Goal: Find specific page/section: Find specific page/section

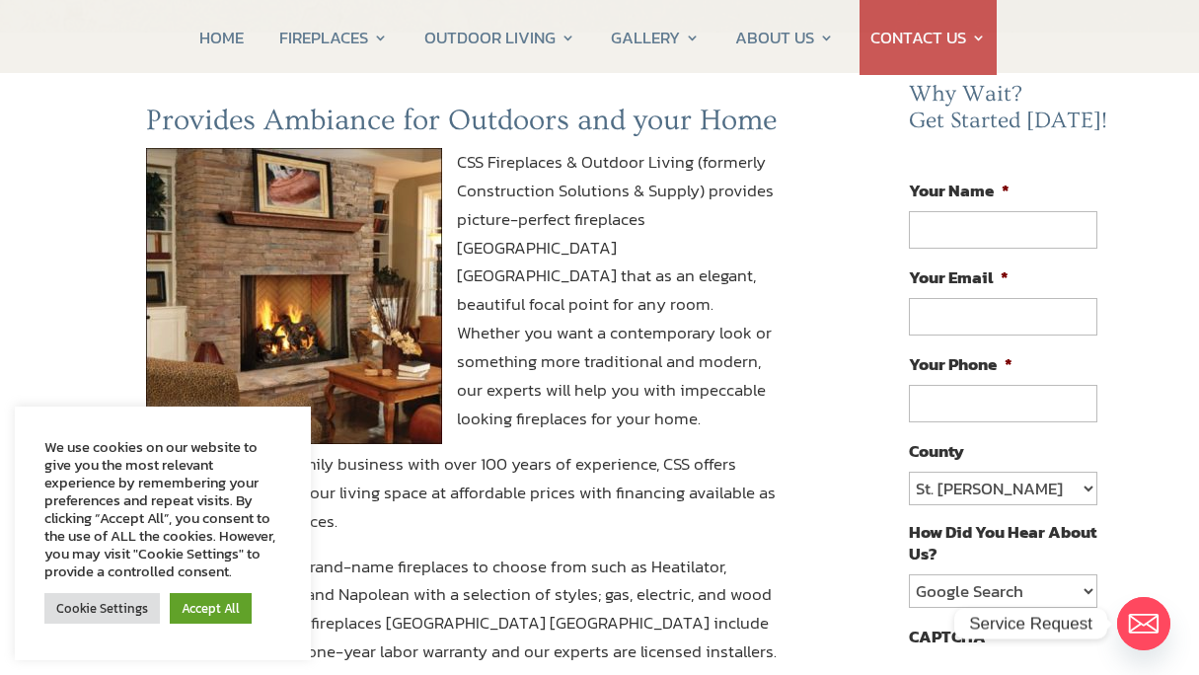
scroll to position [205, 0]
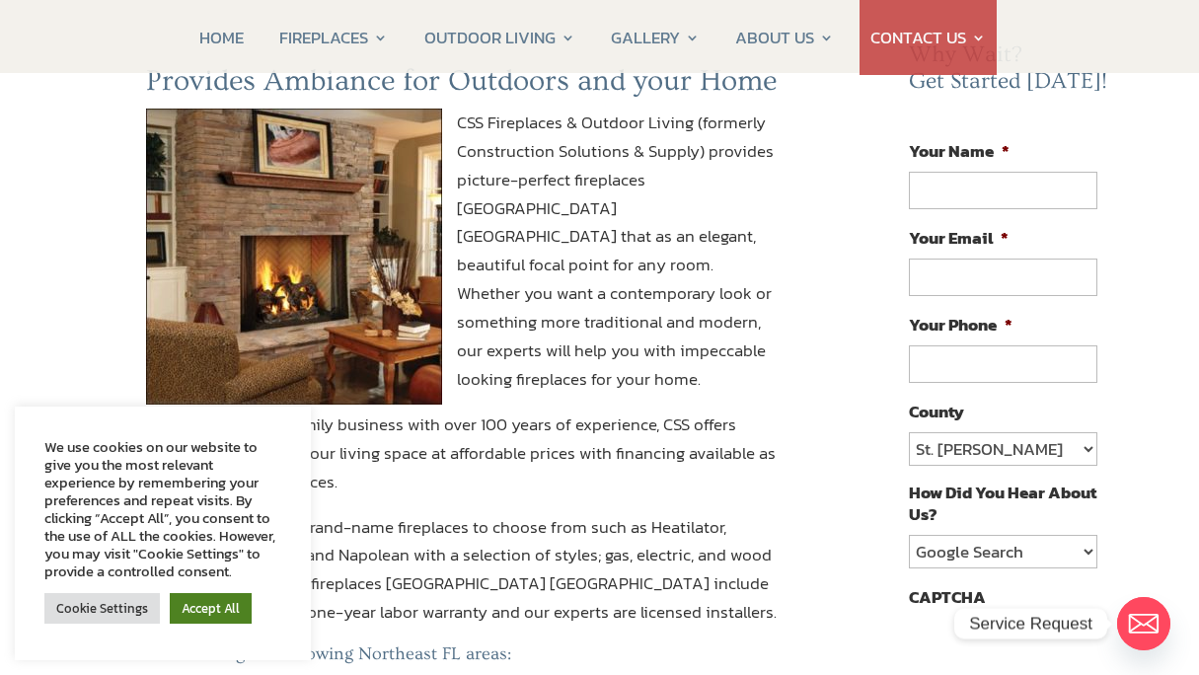
click at [206, 624] on link "Accept All" at bounding box center [211, 608] width 82 height 31
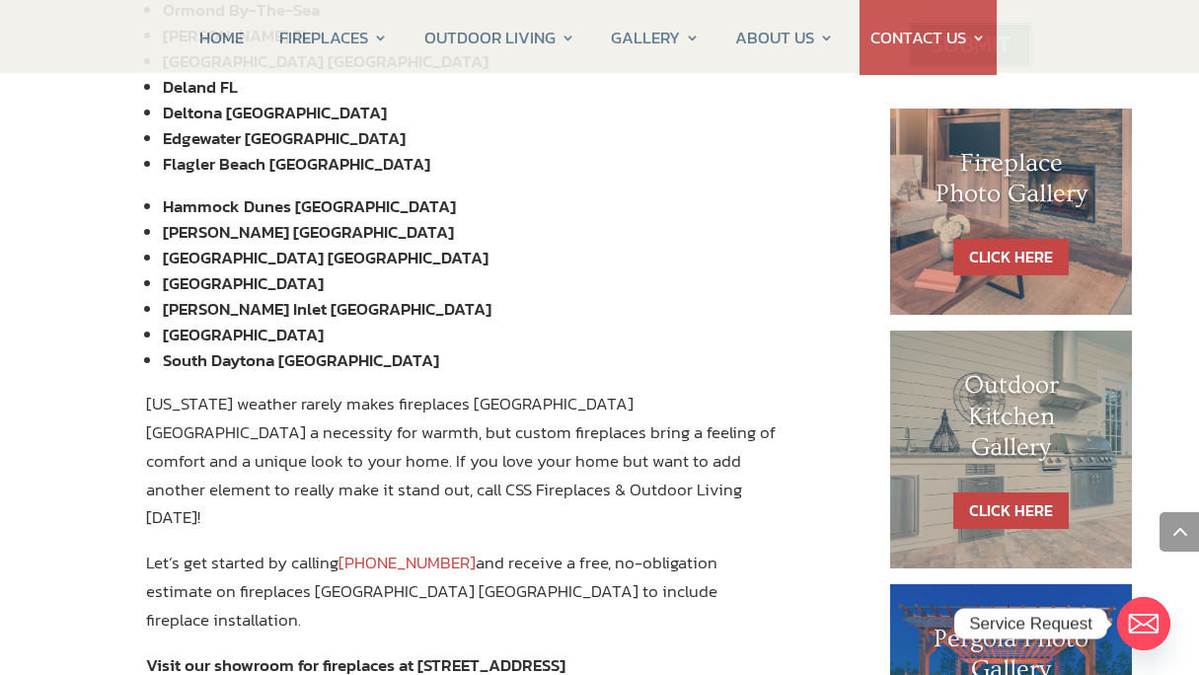
scroll to position [846, 0]
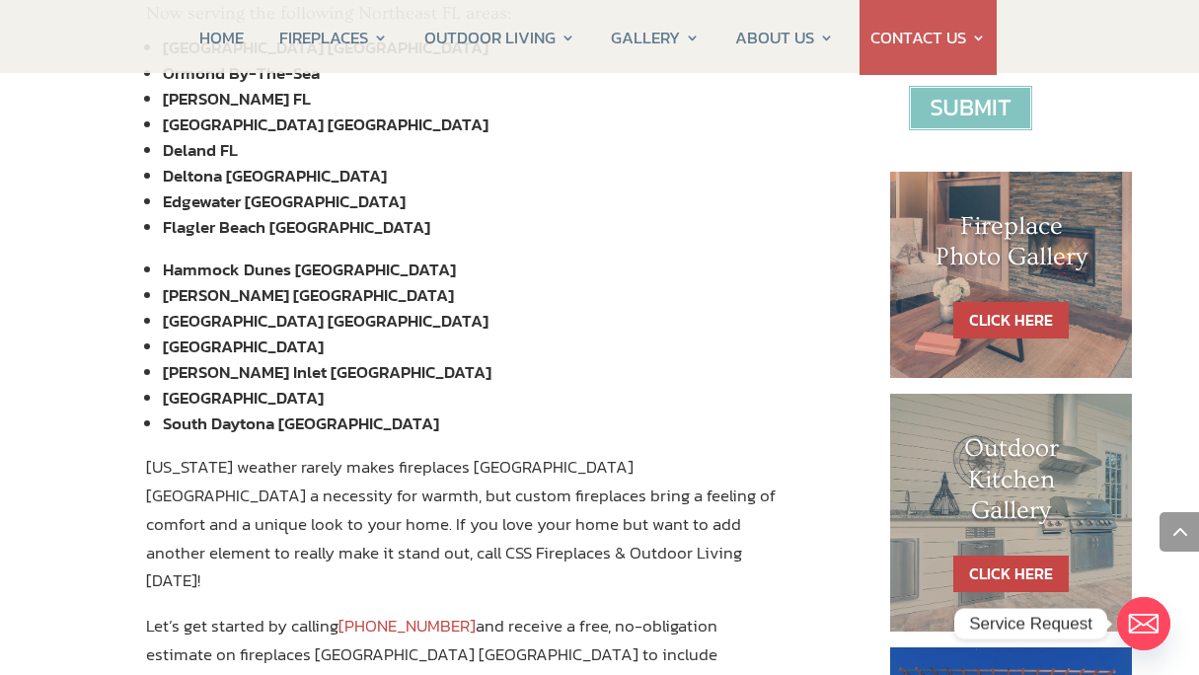
click at [991, 268] on h1 "Fireplace Photo Gallery" at bounding box center [1012, 246] width 164 height 71
click at [998, 320] on link "CLICK HERE" at bounding box center [1010, 320] width 115 height 37
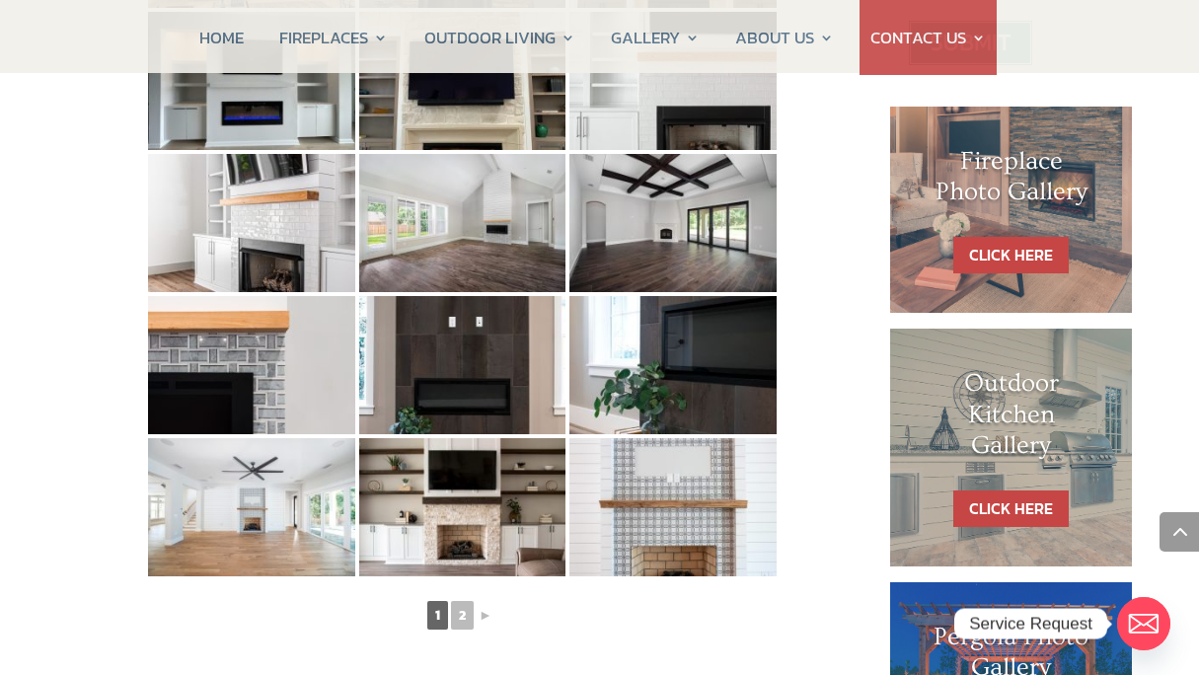
scroll to position [920, 0]
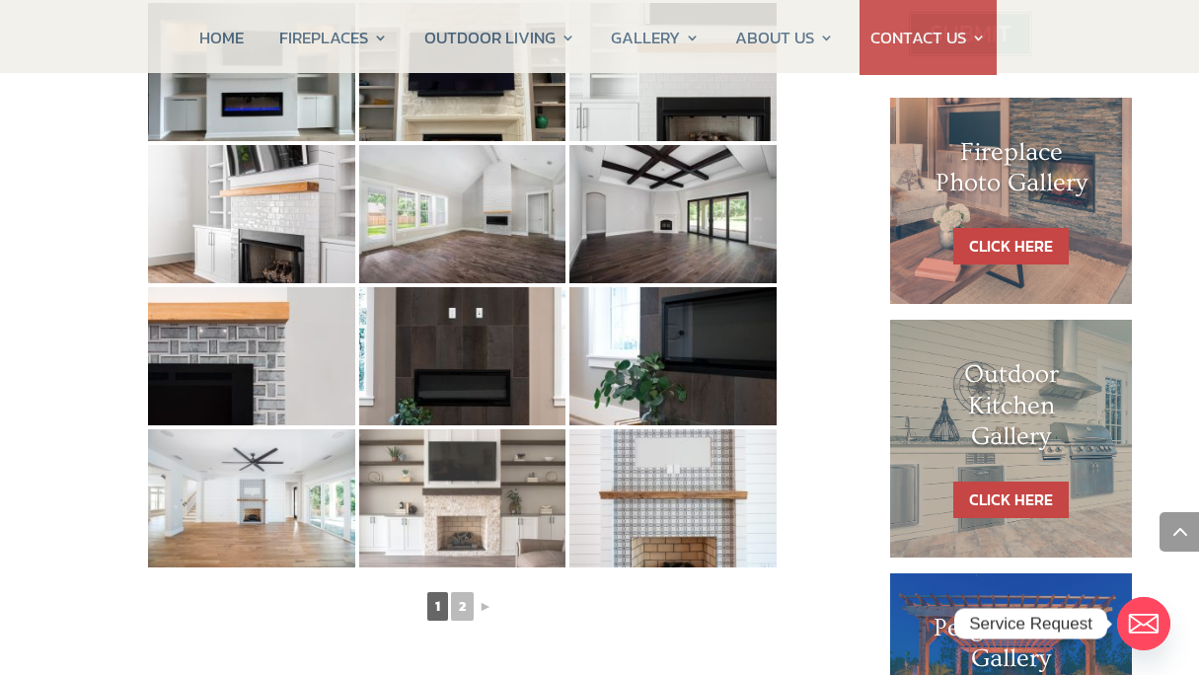
click at [463, 534] on img at bounding box center [462, 498] width 207 height 138
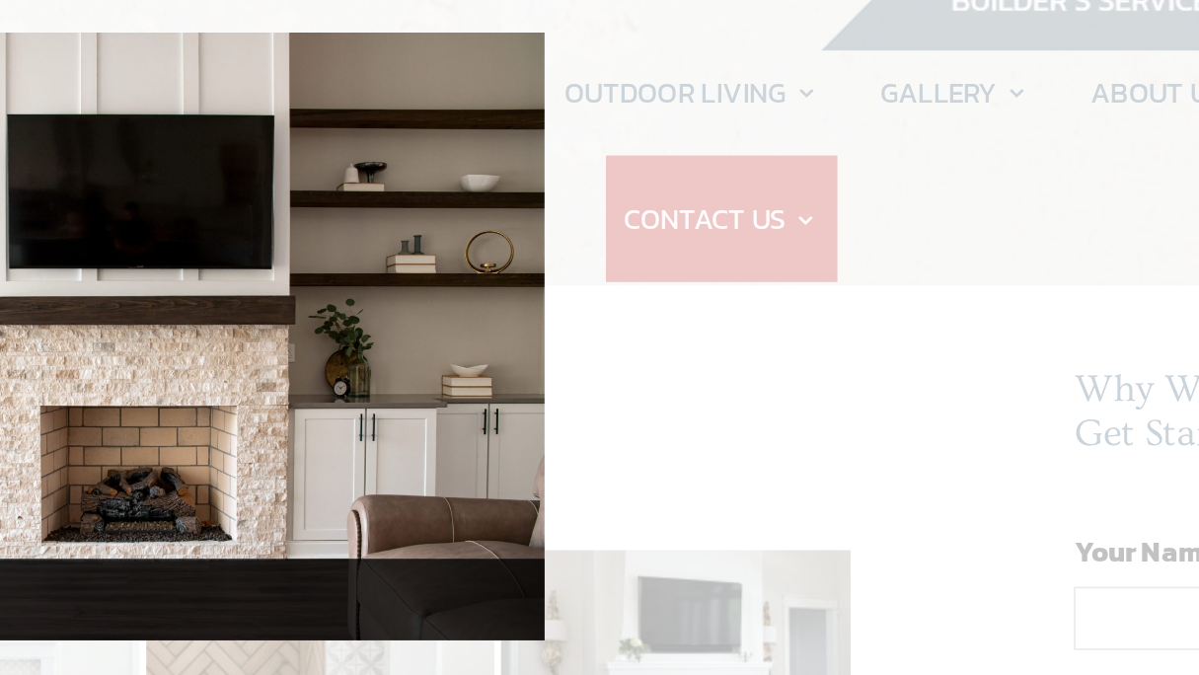
scroll to position [0, 0]
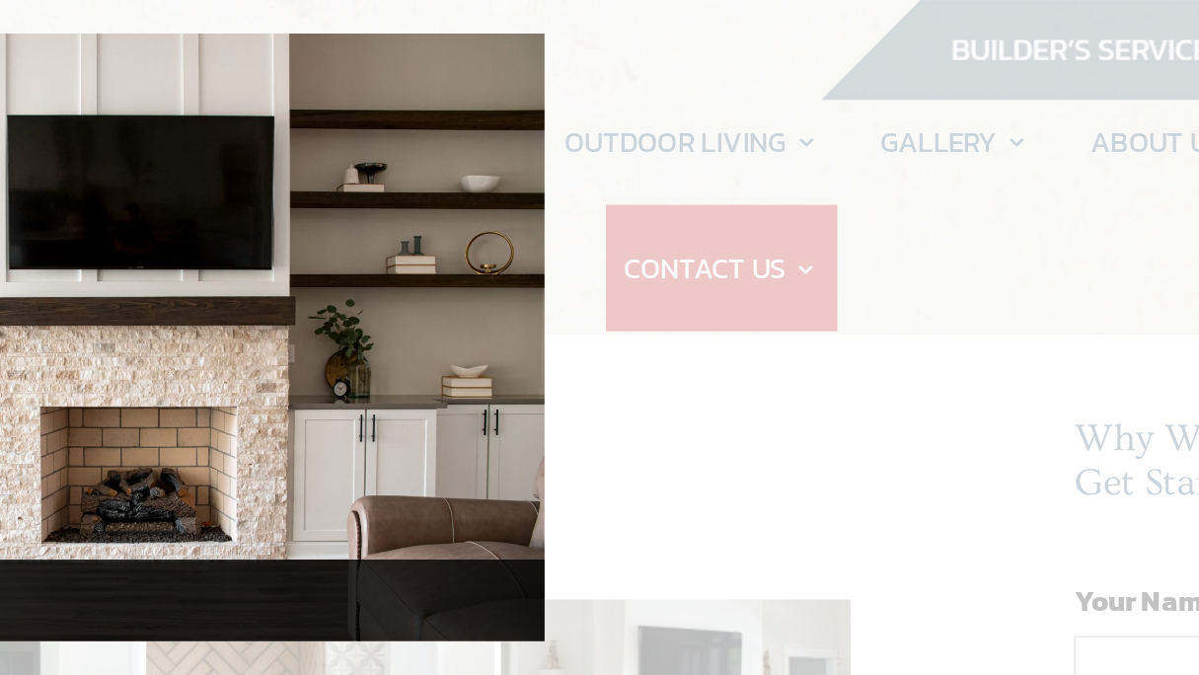
click at [421, 174] on div at bounding box center [599, 337] width 1199 height 675
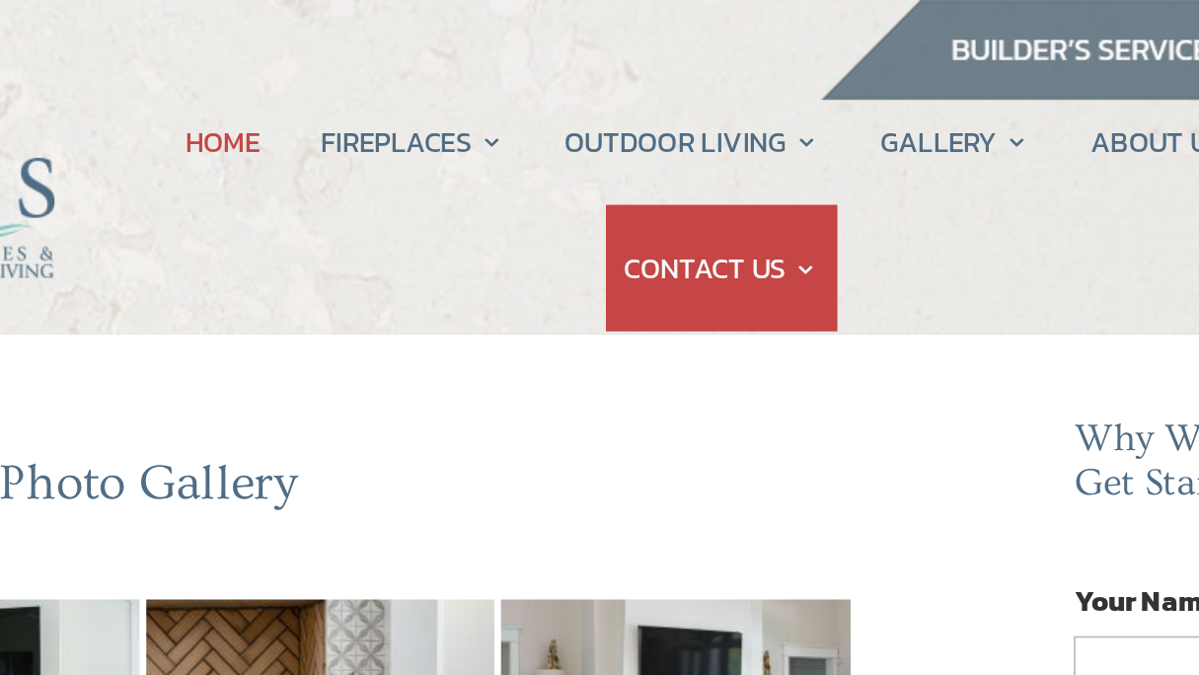
click at [382, 79] on link "HOME" at bounding box center [404, 83] width 44 height 75
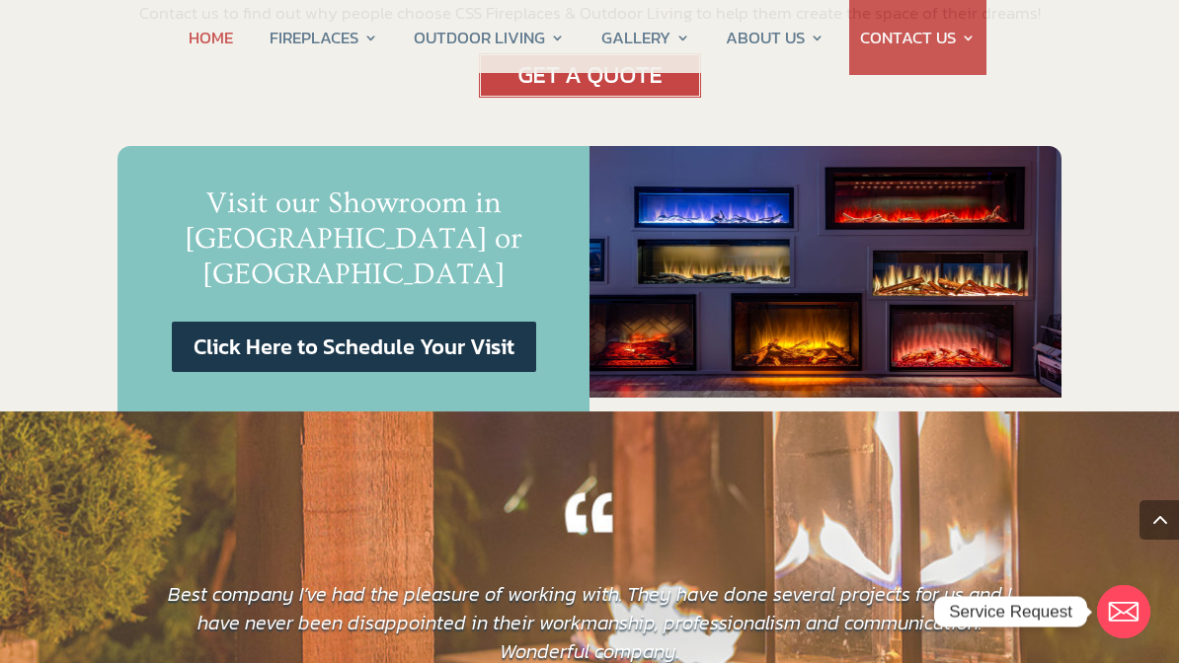
scroll to position [1236, 0]
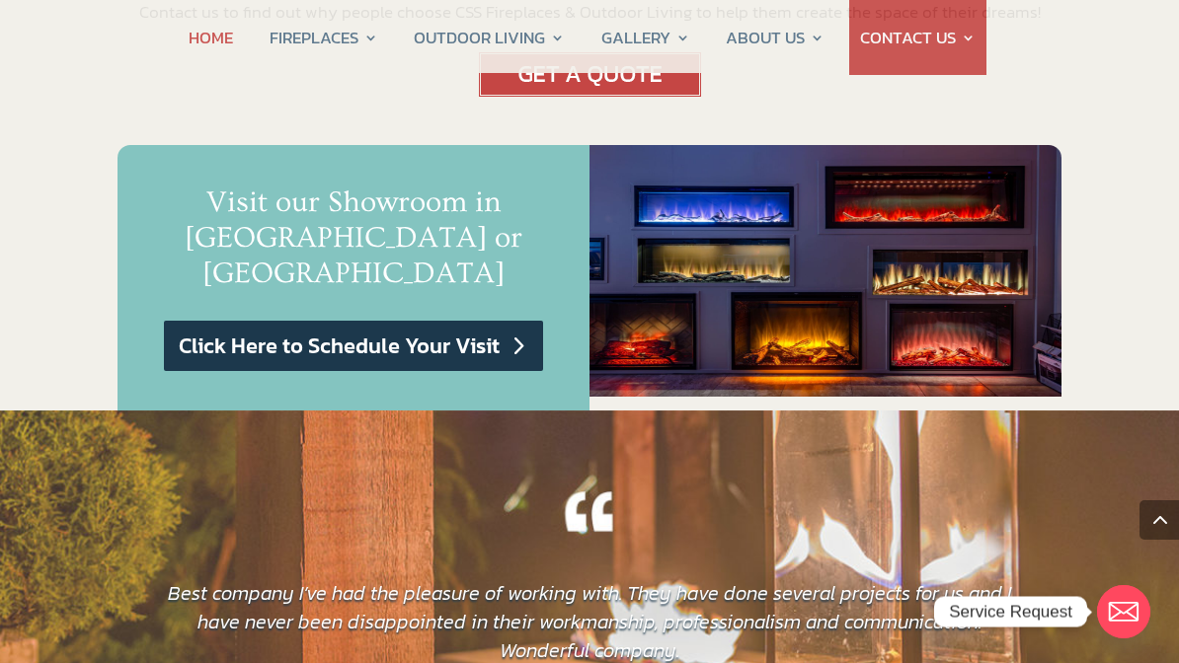
click at [325, 321] on link "Click Here to Schedule Your Visit" at bounding box center [353, 346] width 379 height 50
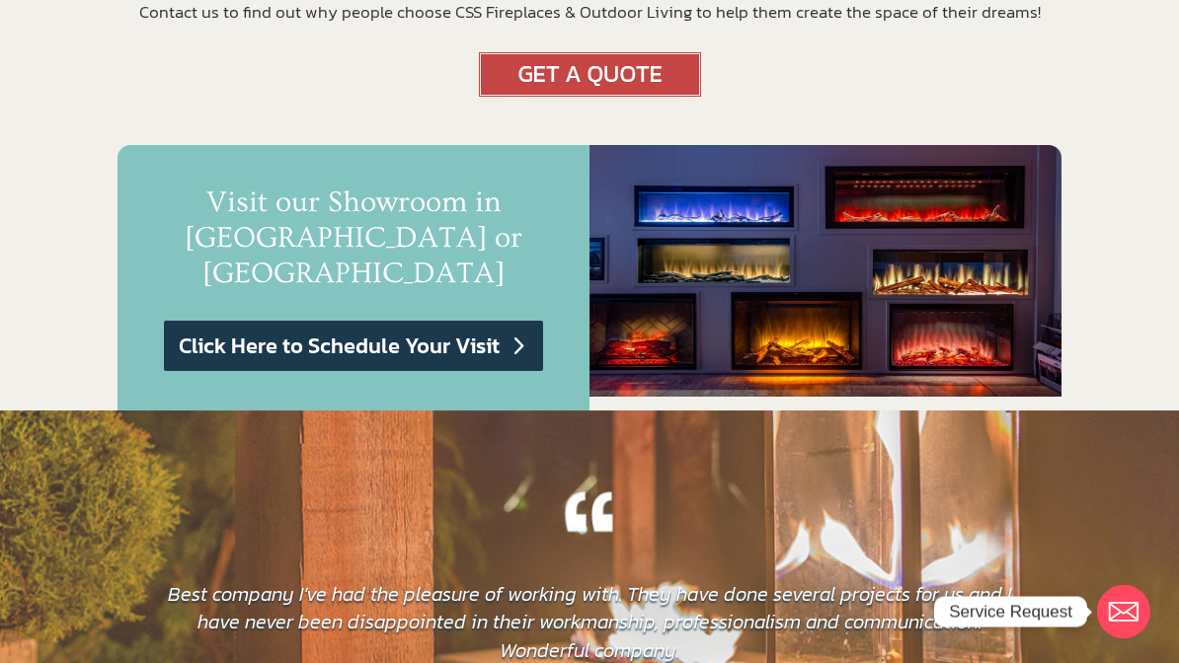
scroll to position [1296, 0]
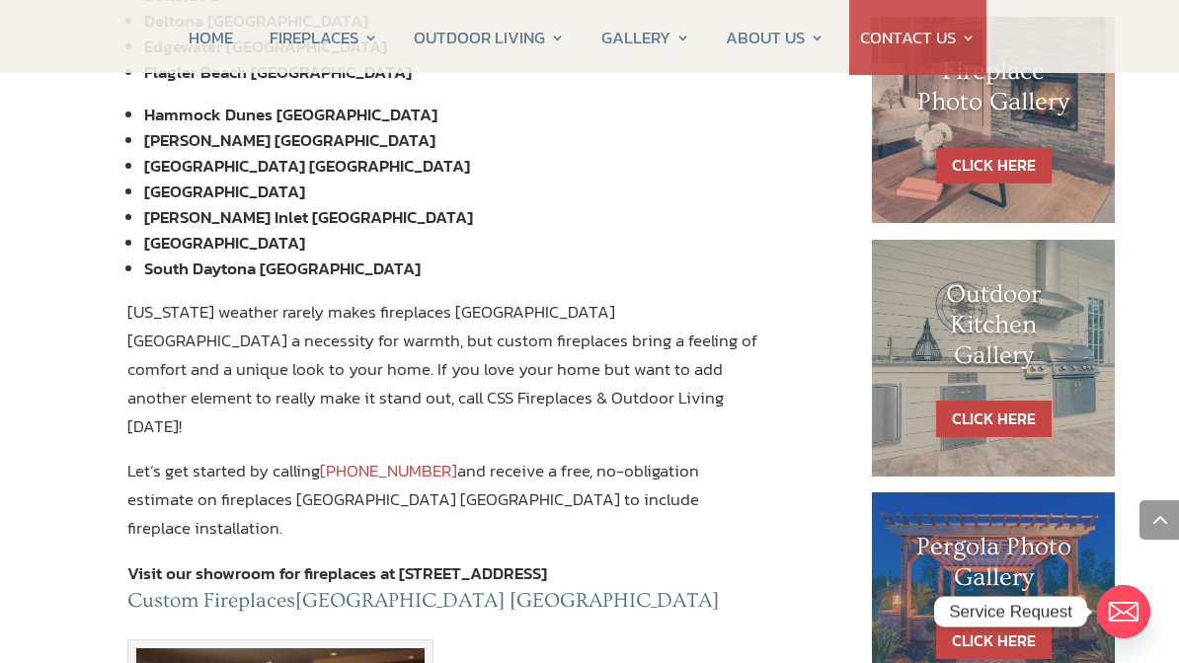
scroll to position [996, 0]
